Goal: Information Seeking & Learning: Learn about a topic

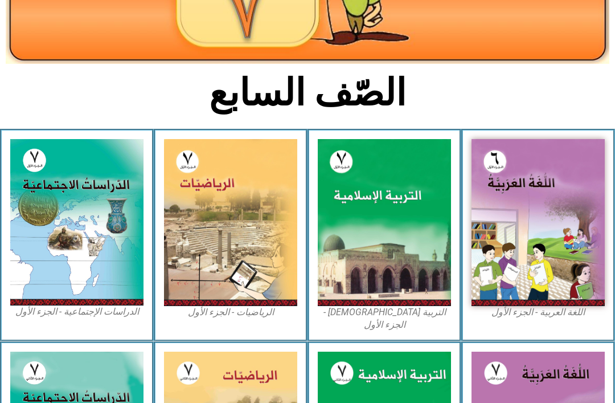
scroll to position [195, 0]
click at [424, 195] on img at bounding box center [384, 222] width 133 height 167
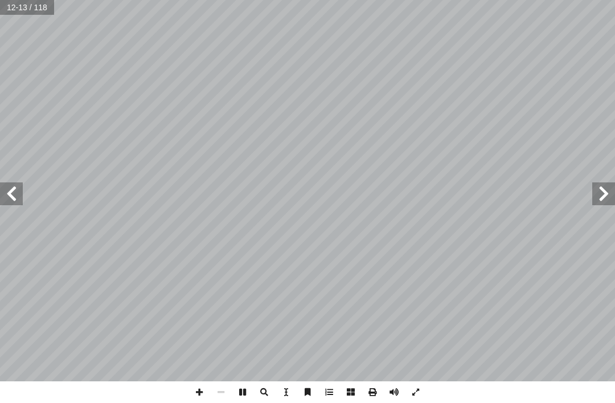
click at [608, 195] on span at bounding box center [603, 193] width 23 height 23
click at [601, 198] on span at bounding box center [603, 193] width 23 height 23
click at [600, 193] on span at bounding box center [603, 193] width 23 height 23
click at [14, 188] on span at bounding box center [11, 193] width 23 height 23
click at [7, 196] on span at bounding box center [11, 193] width 23 height 23
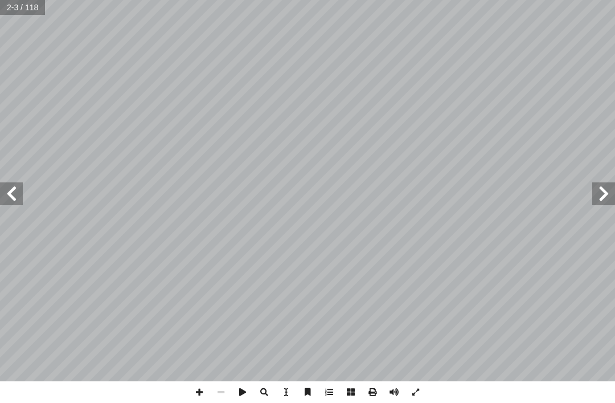
click at [19, 198] on span at bounding box center [11, 193] width 23 height 23
click at [11, 191] on span at bounding box center [11, 193] width 23 height 23
click at [14, 192] on span at bounding box center [11, 193] width 23 height 23
click at [15, 195] on span at bounding box center [11, 193] width 23 height 23
click at [7, 199] on span at bounding box center [11, 193] width 23 height 23
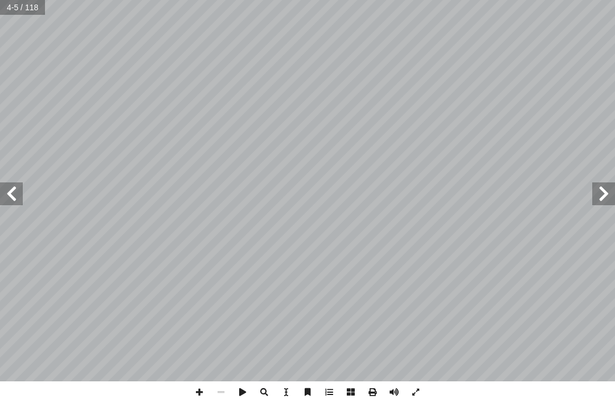
click at [9, 194] on span at bounding box center [11, 193] width 23 height 23
click at [9, 198] on span at bounding box center [11, 193] width 23 height 23
click at [5, 186] on span at bounding box center [11, 193] width 23 height 23
click at [7, 199] on span at bounding box center [11, 193] width 23 height 23
click at [14, 199] on span at bounding box center [11, 193] width 23 height 23
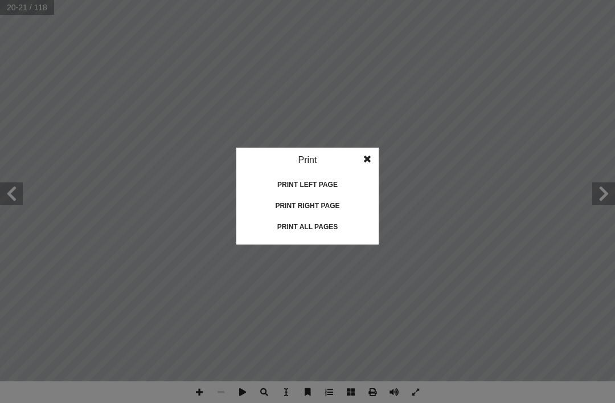
click at [332, 224] on div "Print all pages" at bounding box center [308, 226] width 114 height 18
